Goal: Task Accomplishment & Management: Manage account settings

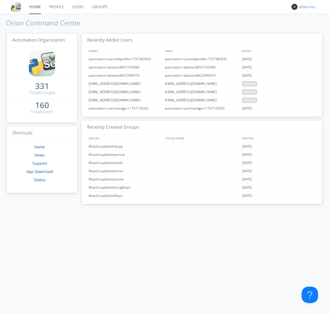
click at [307, 7] on div "atlas+nodispatch" at bounding box center [309, 6] width 21 height 5
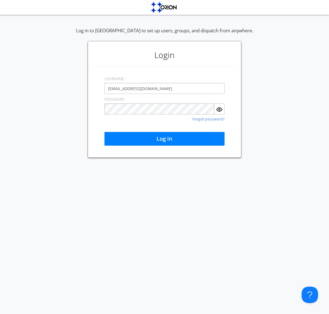
type input "[EMAIL_ADDRESS][DOMAIN_NAME]"
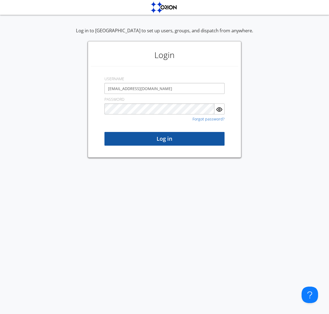
click at [164, 139] on button "Log in" at bounding box center [164, 139] width 120 height 14
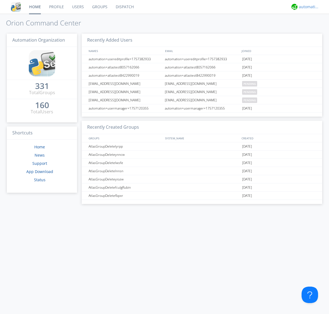
click at [307, 7] on div "automation+atlas" at bounding box center [309, 6] width 21 height 5
